Goal: Find specific page/section: Find specific page/section

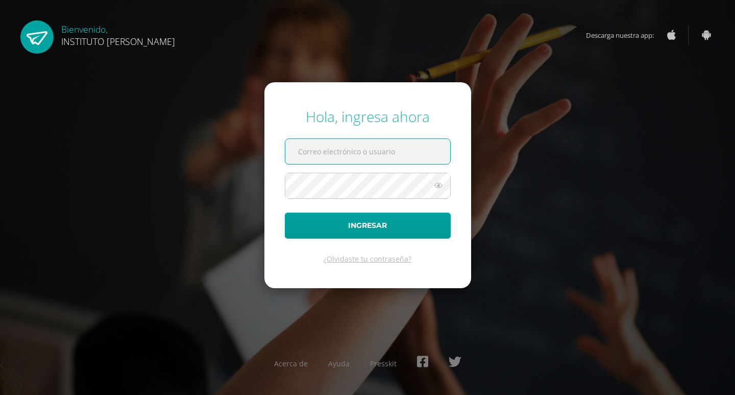
drag, startPoint x: 349, startPoint y: 133, endPoint x: 332, endPoint y: 151, distance: 24.6
click at [336, 147] on form "Hola, ingresa ahora Ingresar ¿Olvidaste tu contraseña?" at bounding box center [367, 184] width 207 height 205
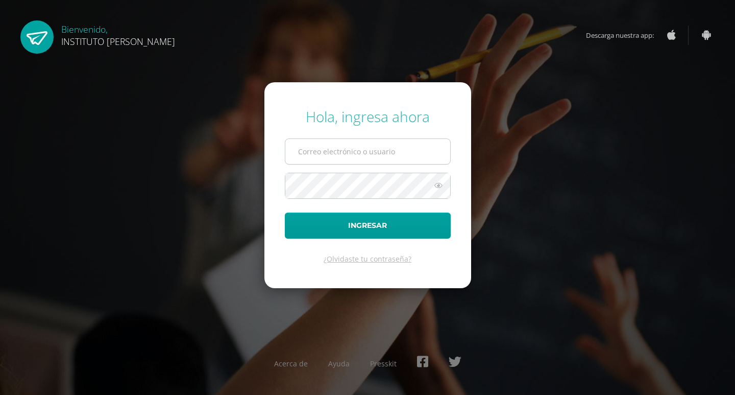
click at [332, 151] on input "text" at bounding box center [367, 151] width 165 height 25
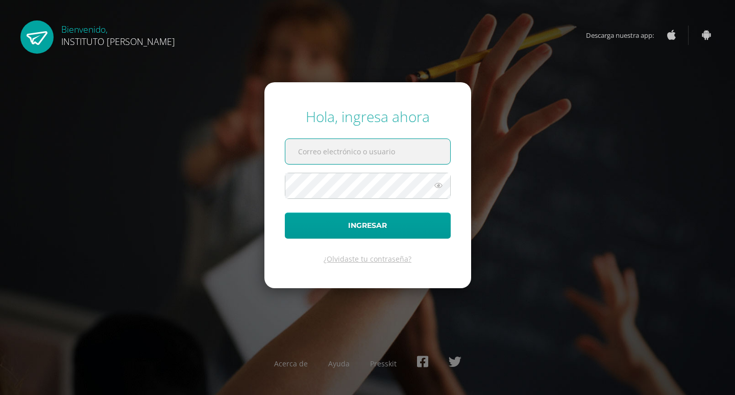
type input "[EMAIL_ADDRESS][DOMAIN_NAME]"
click at [285, 212] on button "Ingresar" at bounding box center [368, 225] width 166 height 26
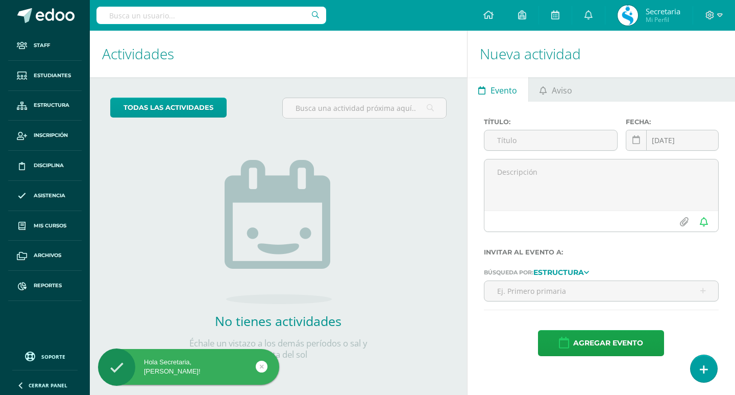
click at [224, 19] on input "text" at bounding box center [212, 15] width 230 height 17
type input "emma gisselle"
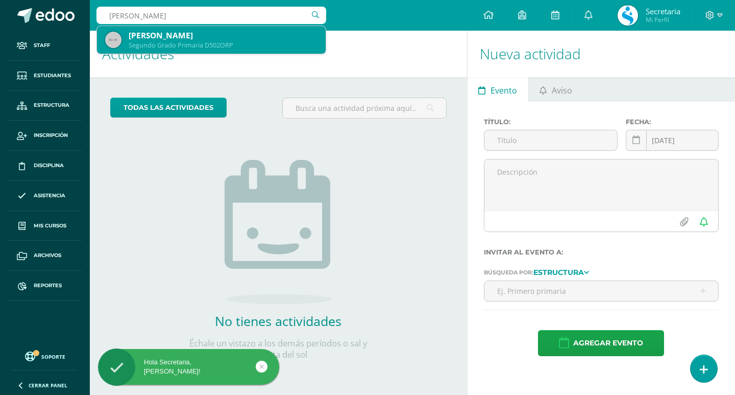
click at [215, 37] on div "Emma Gisselle Ignacio Nájera" at bounding box center [223, 35] width 189 height 11
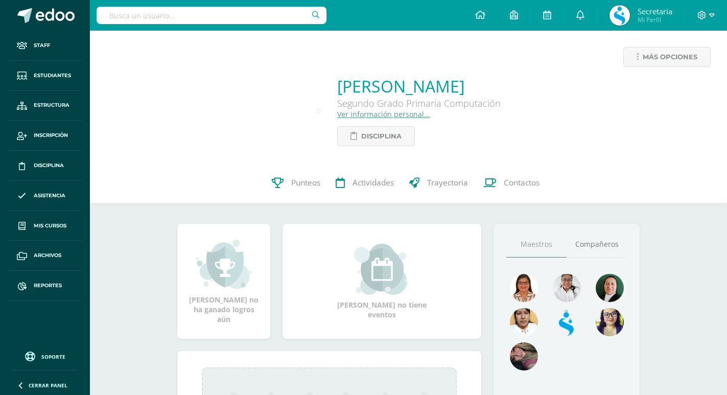
click at [337, 114] on link "Ver información personal..." at bounding box center [383, 114] width 93 height 10
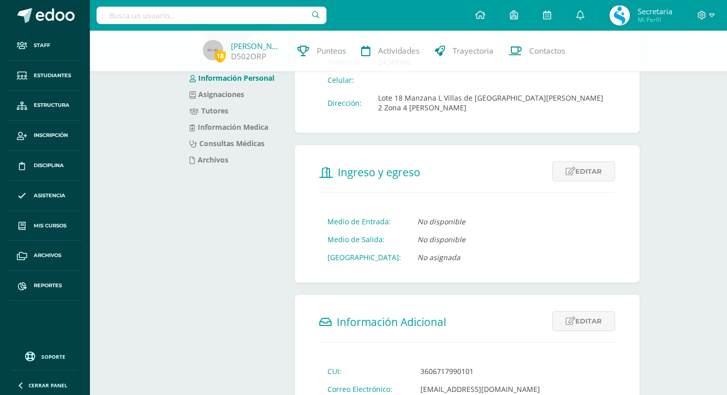
scroll to position [204, 0]
